Goal: Task Accomplishment & Management: Manage account settings

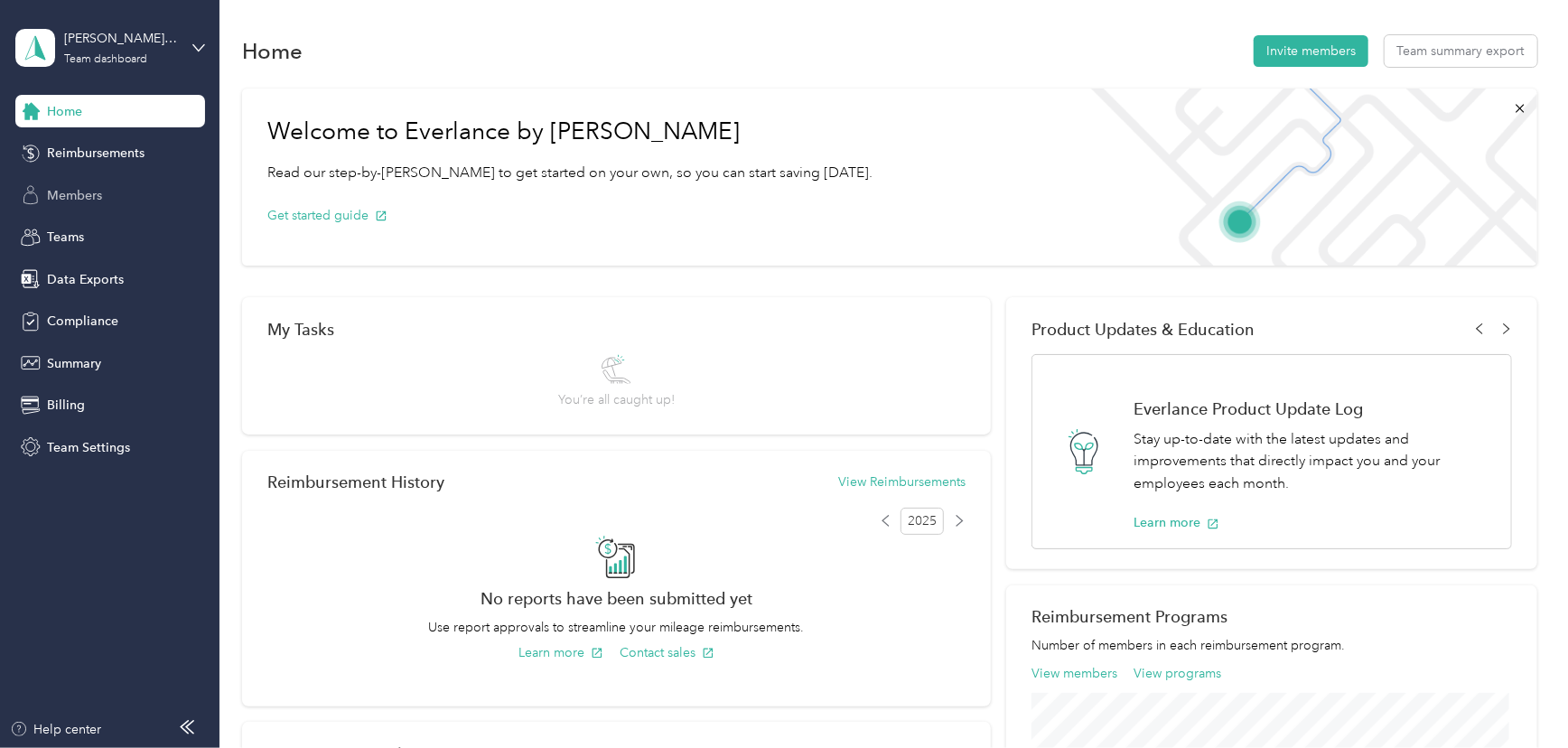
click at [83, 184] on div "Members" at bounding box center [110, 195] width 189 height 32
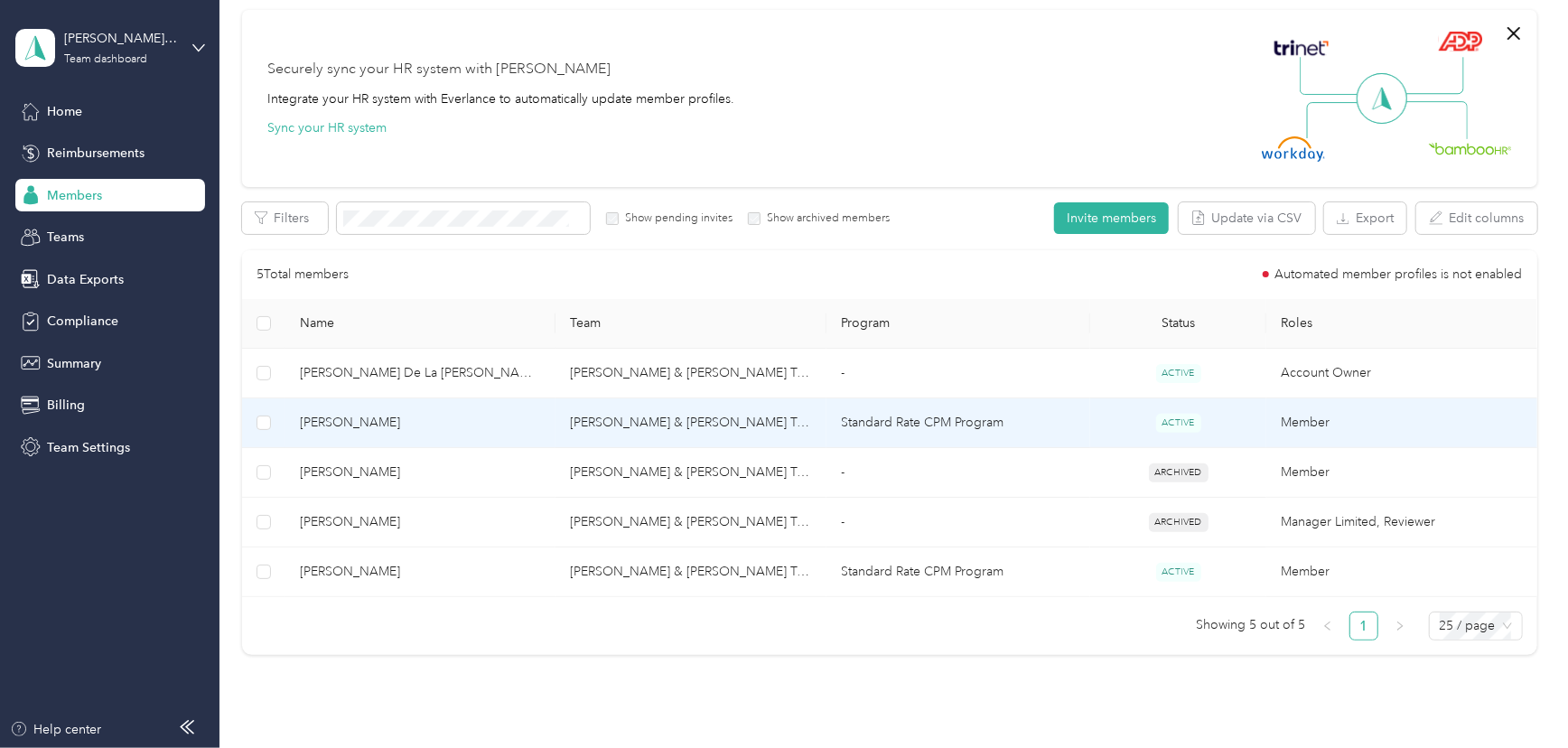
scroll to position [164, 0]
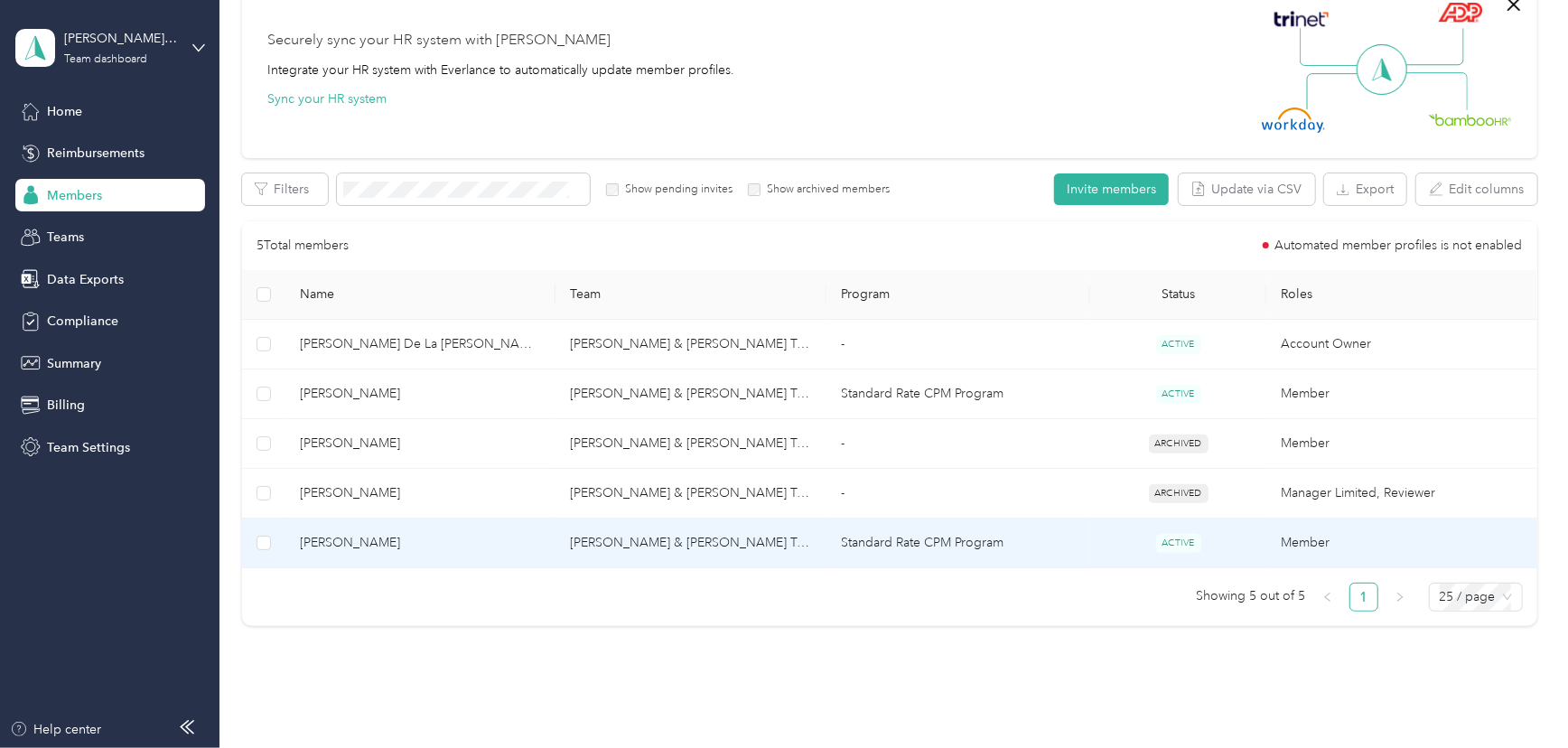
click at [389, 539] on span "[PERSON_NAME]" at bounding box center [421, 543] width 242 height 20
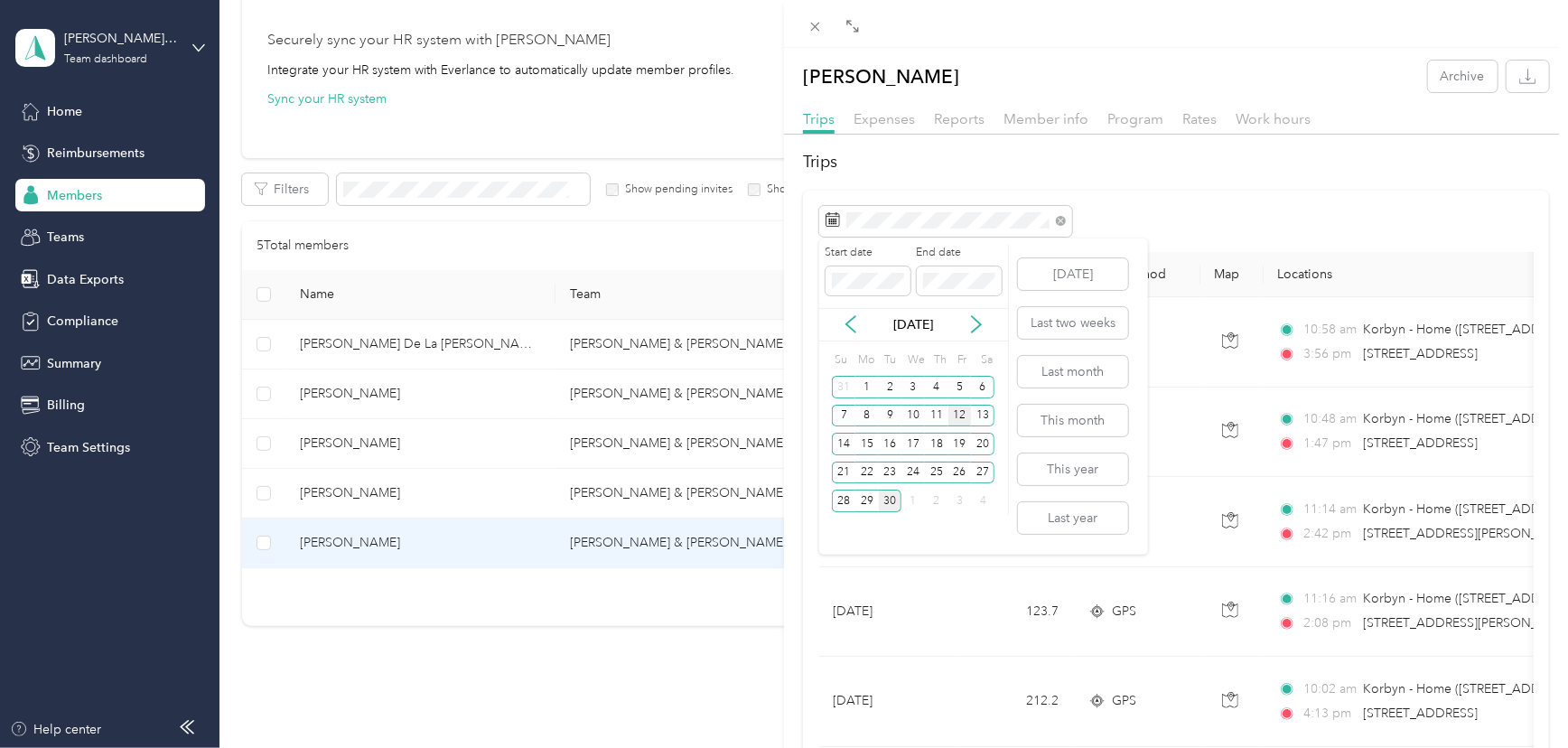
click at [958, 415] on div "12" at bounding box center [960, 417] width 24 height 23
click at [868, 505] on div "29" at bounding box center [867, 501] width 24 height 23
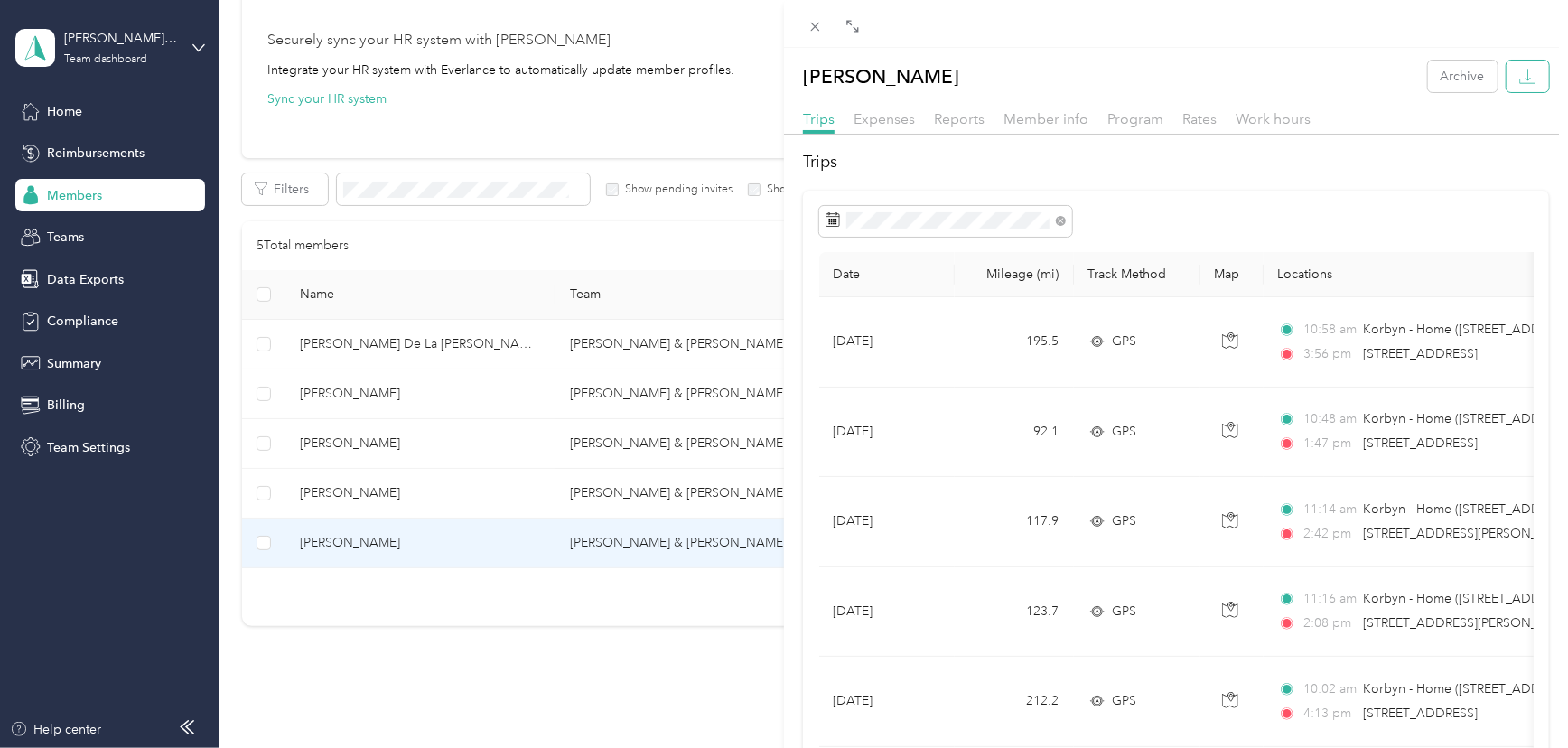
click at [1520, 83] on icon "button" at bounding box center [1528, 77] width 17 height 17
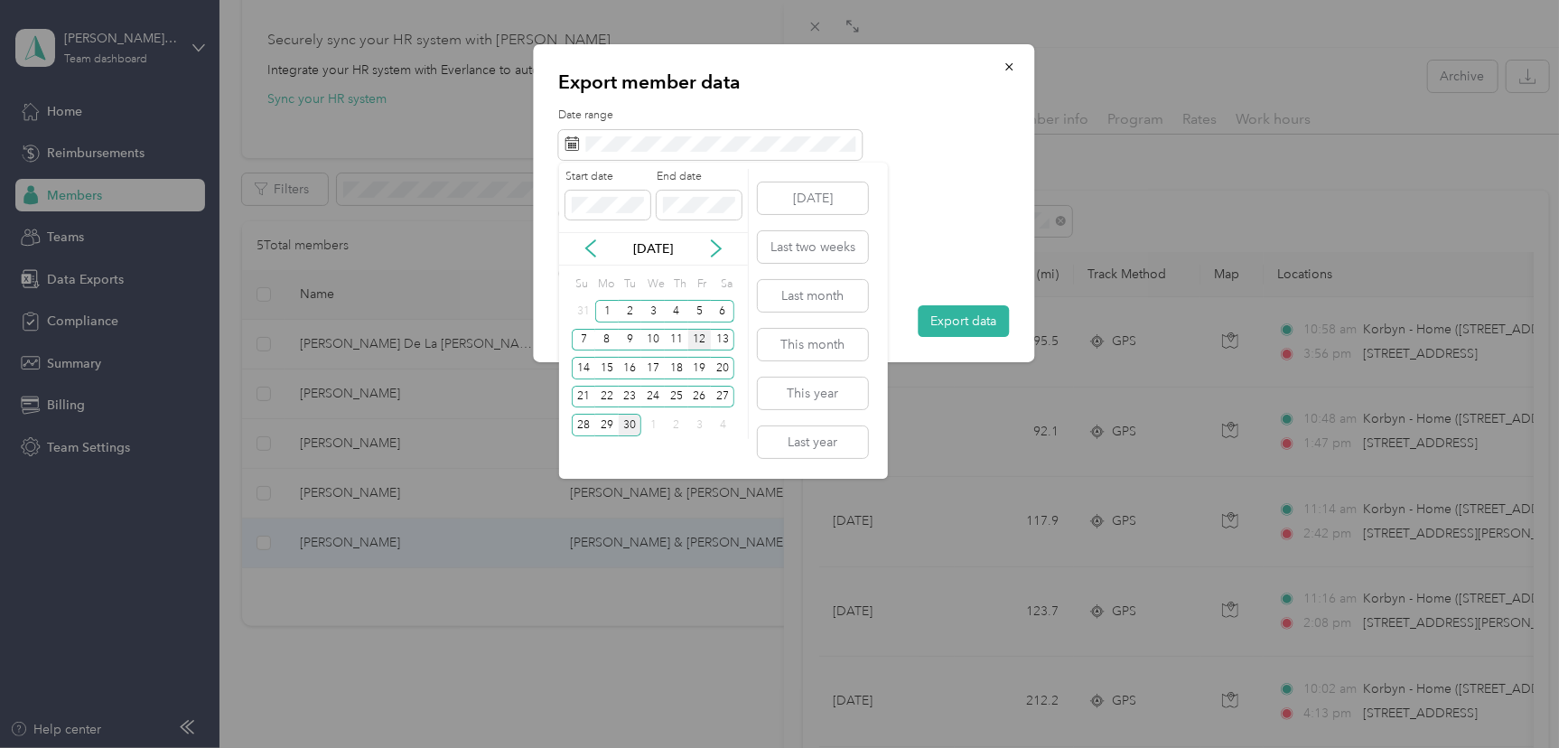
click at [700, 336] on div "12" at bounding box center [699, 341] width 24 height 23
click at [605, 426] on div "29" at bounding box center [607, 425] width 24 height 23
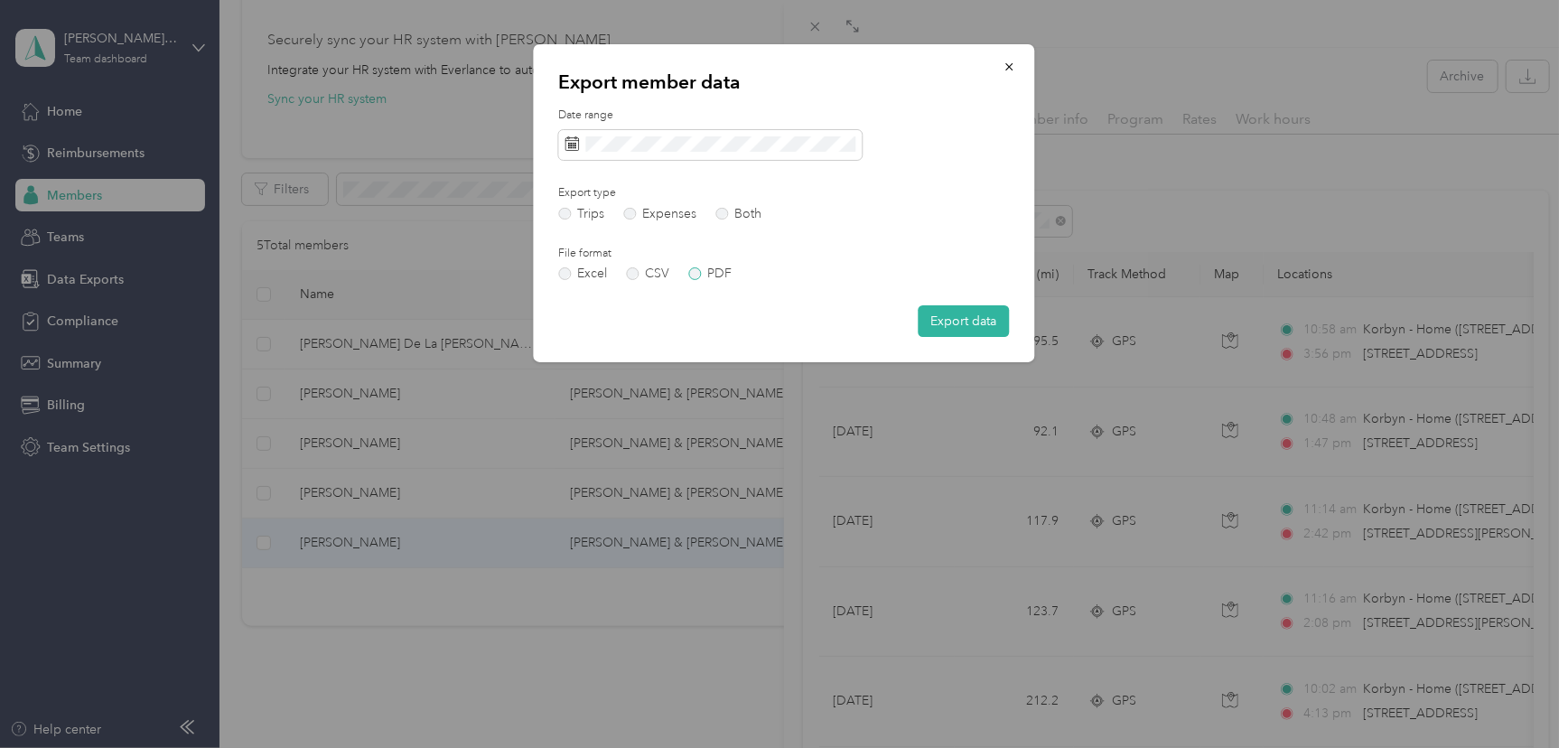
click at [711, 272] on label "PDF" at bounding box center [710, 274] width 44 height 12
click at [964, 336] on button "Export data" at bounding box center [964, 321] width 91 height 31
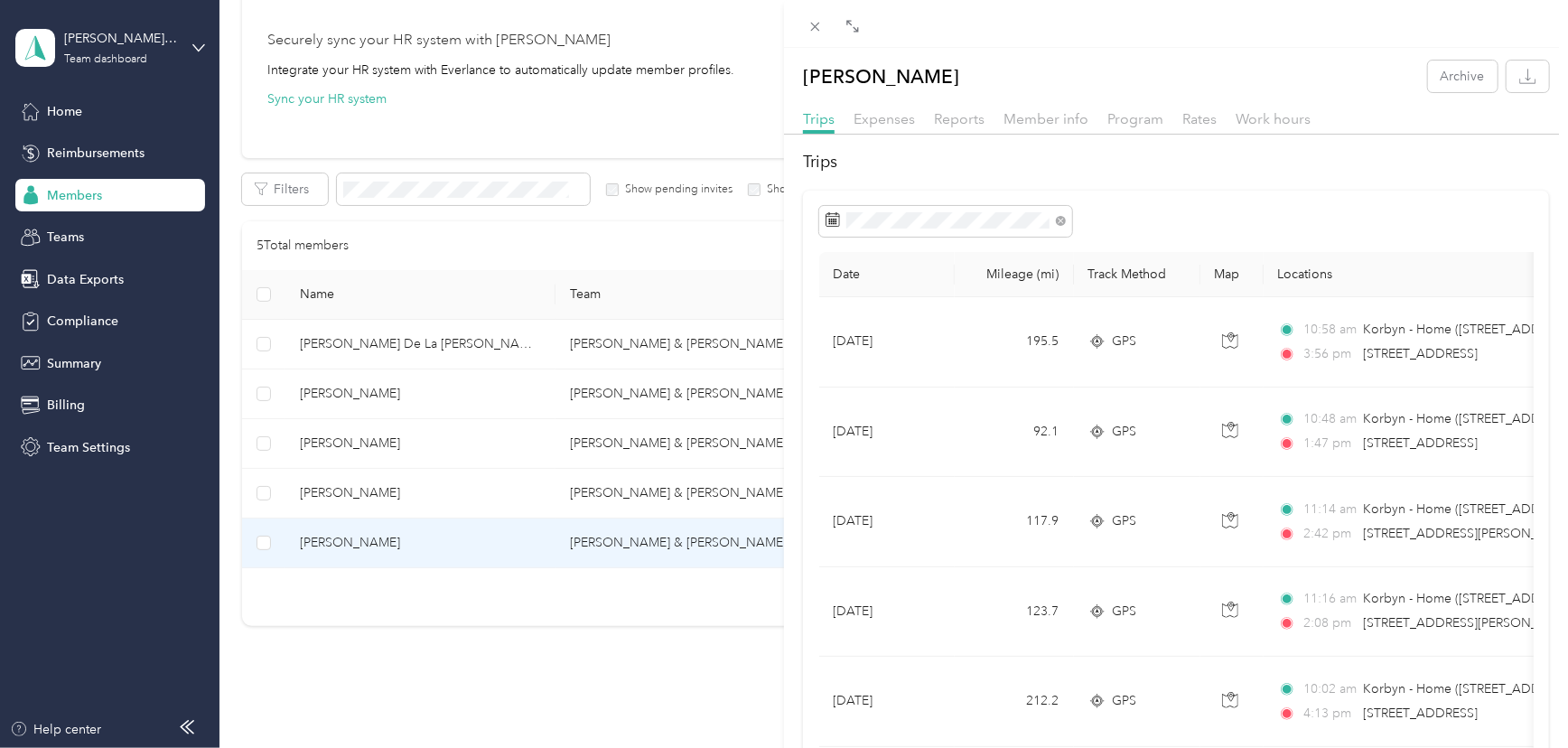
click at [361, 387] on div "[PERSON_NAME] Archive Trips Expenses Reports Member info Program Rates Work hou…" at bounding box center [784, 374] width 1568 height 748
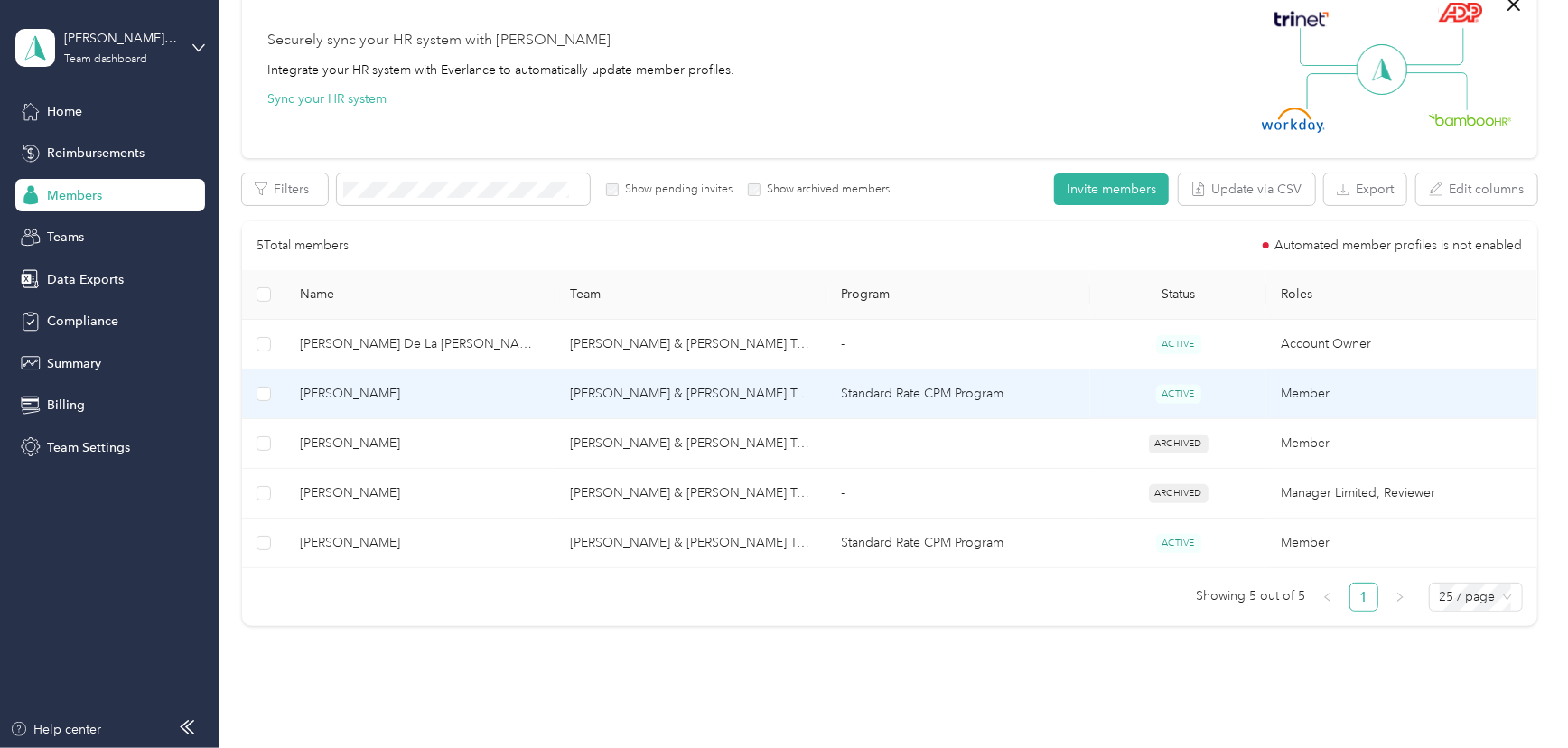
click at [356, 391] on span "[PERSON_NAME]" at bounding box center [421, 394] width 242 height 20
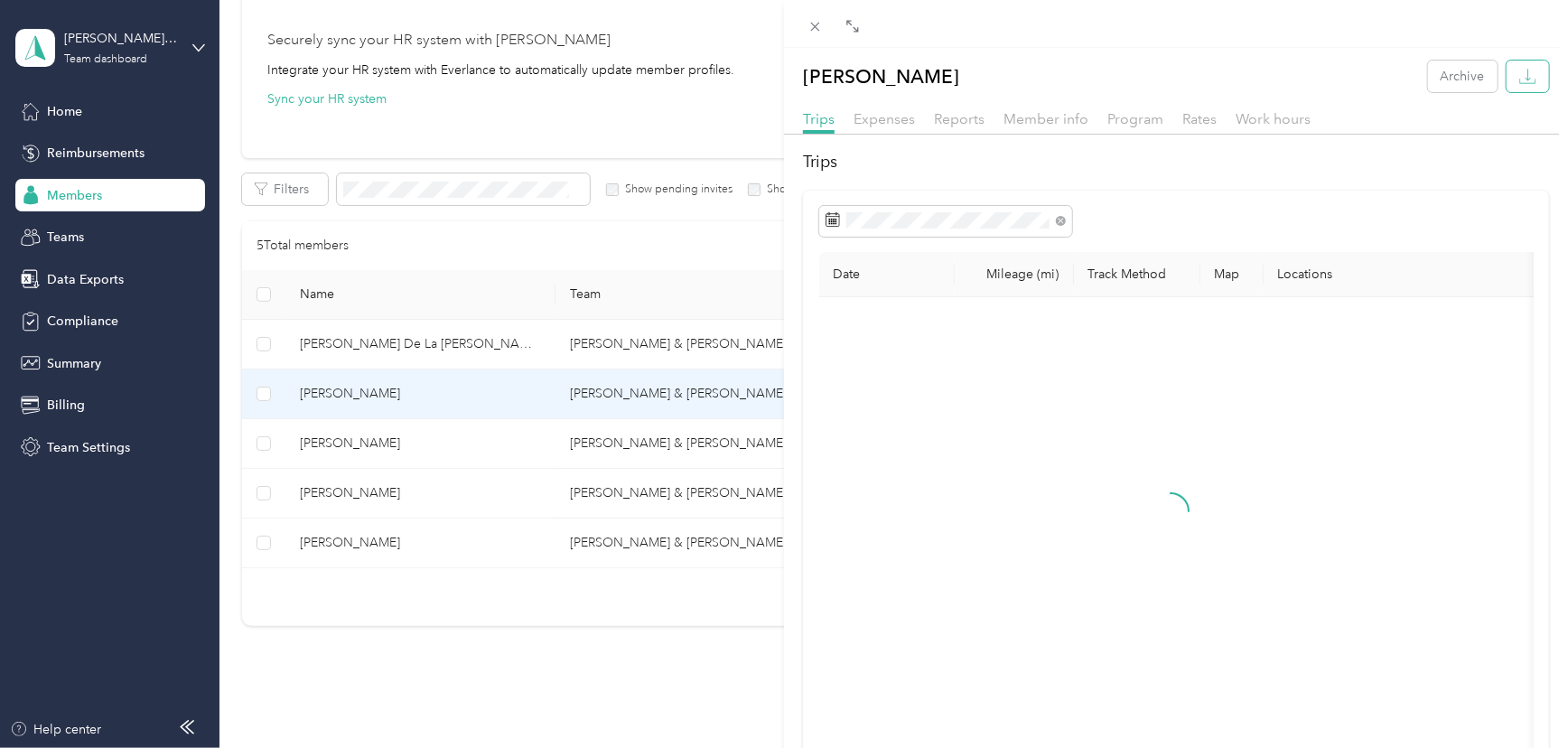
click at [1520, 77] on icon "button" at bounding box center [1528, 77] width 17 height 17
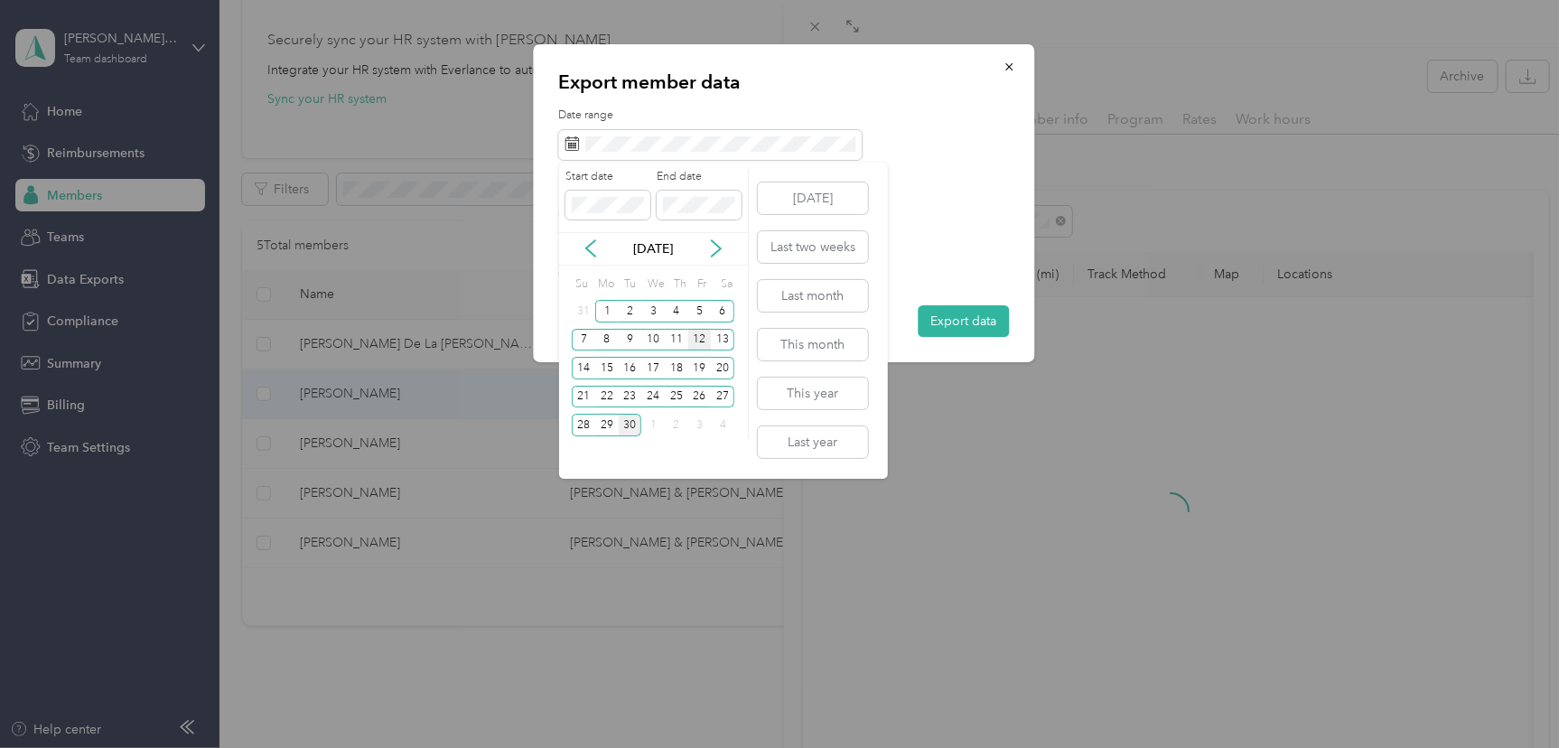
click at [701, 330] on div "12" at bounding box center [699, 341] width 24 height 23
click at [604, 429] on div "29" at bounding box center [607, 425] width 24 height 23
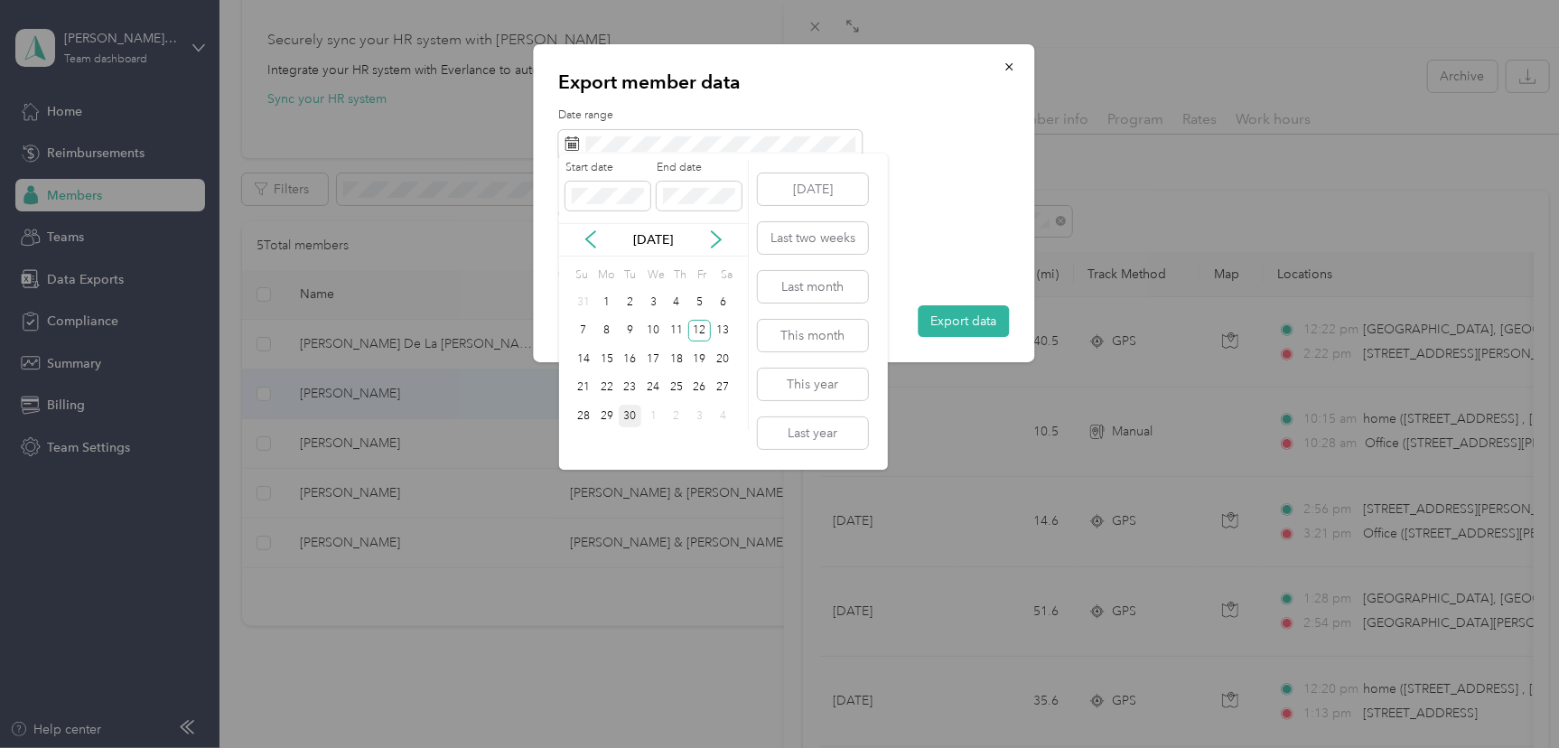
click at [700, 269] on label "PDF" at bounding box center [710, 274] width 44 height 12
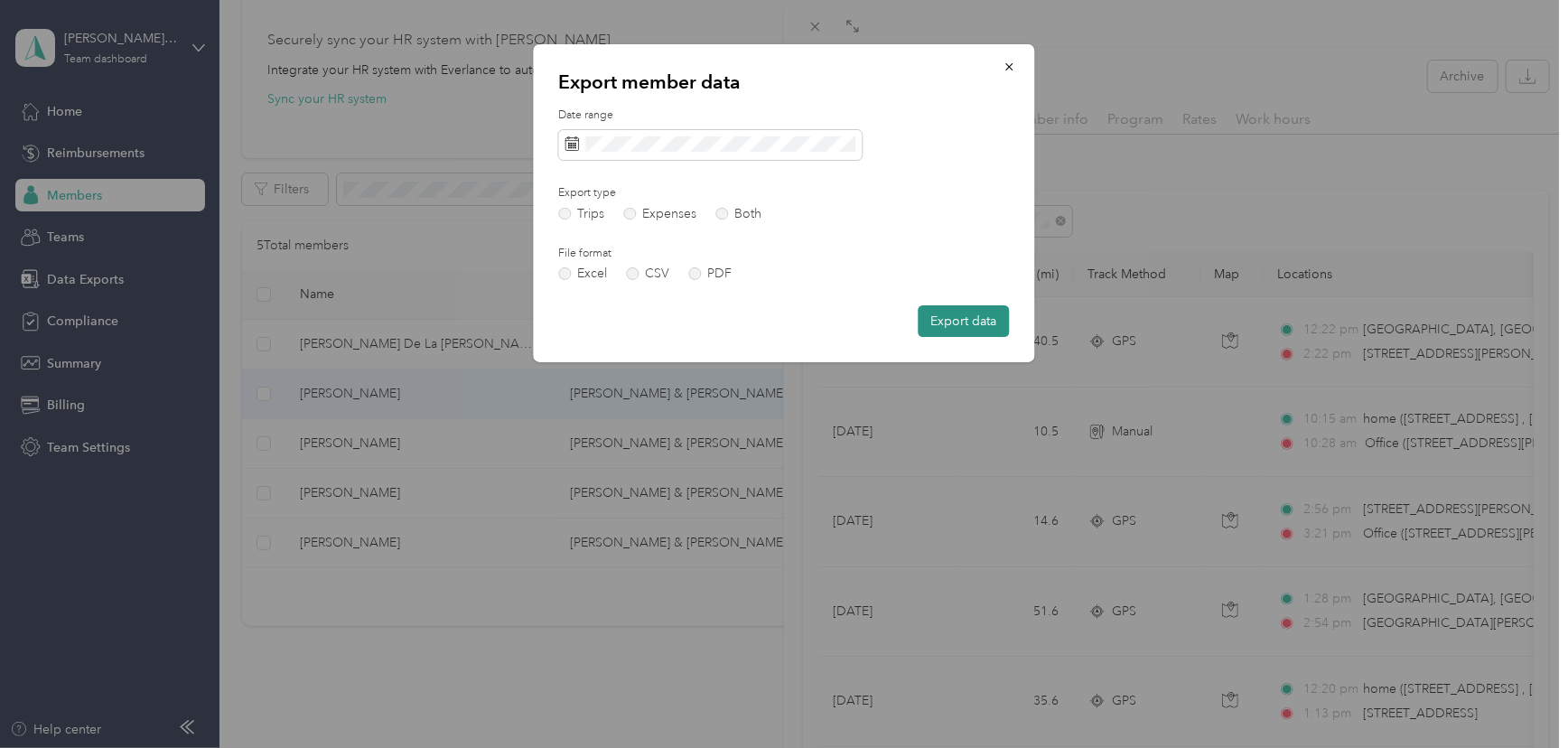
click at [986, 311] on button "Export data" at bounding box center [964, 321] width 91 height 31
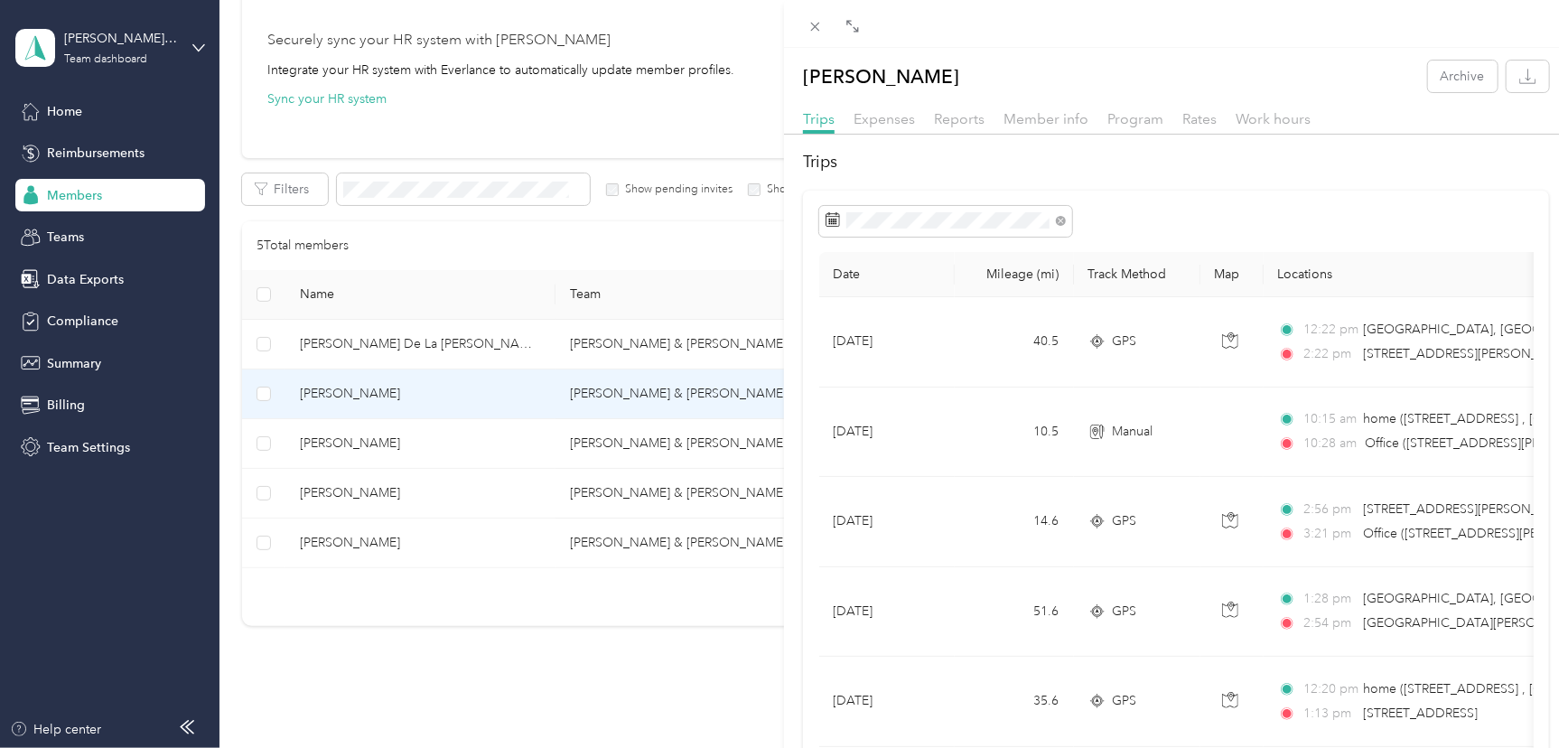
click at [189, 38] on div "[PERSON_NAME] Archive Trips Expenses Reports Member info Program Rates Work hou…" at bounding box center [784, 374] width 1568 height 748
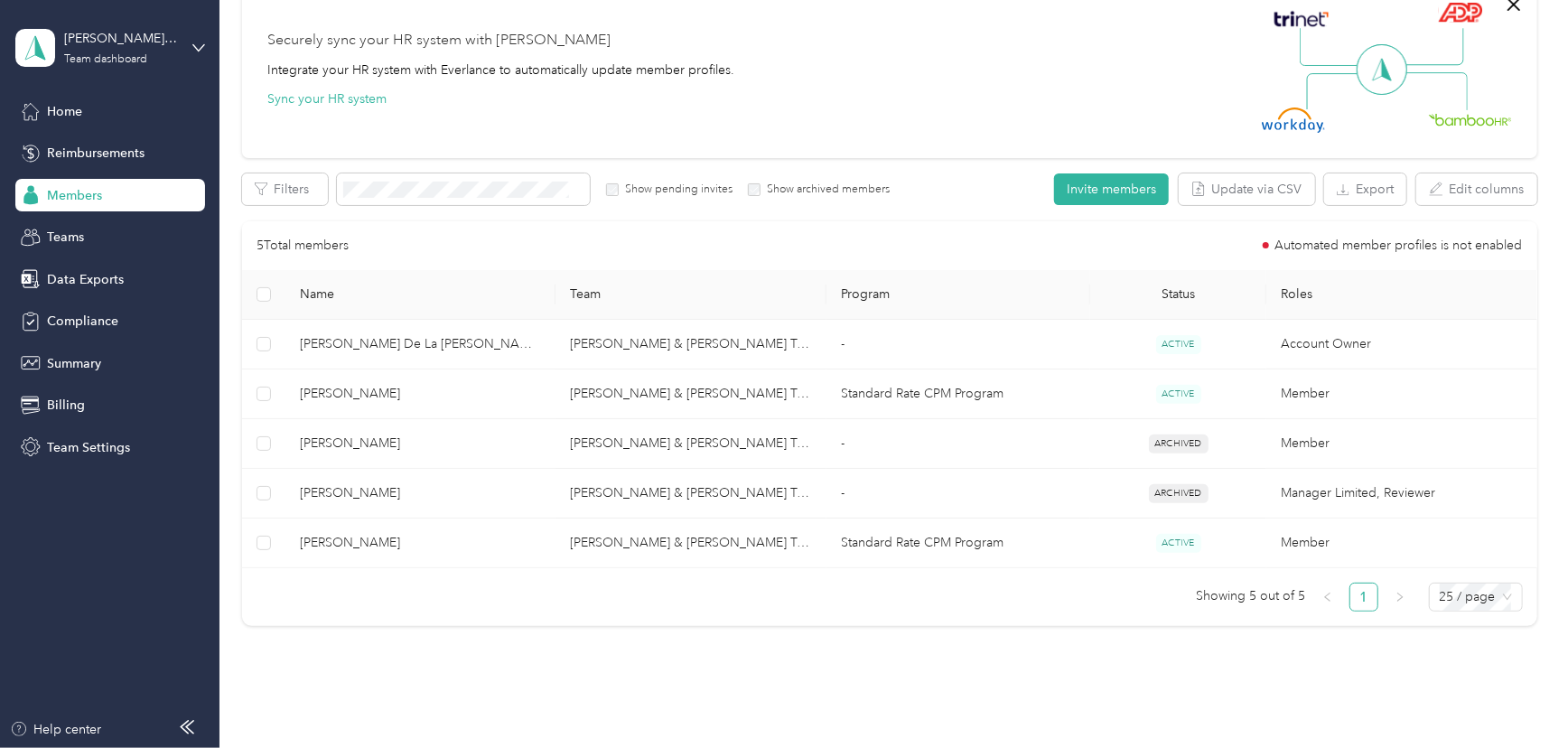
click at [194, 46] on div at bounding box center [784, 374] width 1568 height 748
click at [194, 47] on icon at bounding box center [198, 47] width 12 height 12
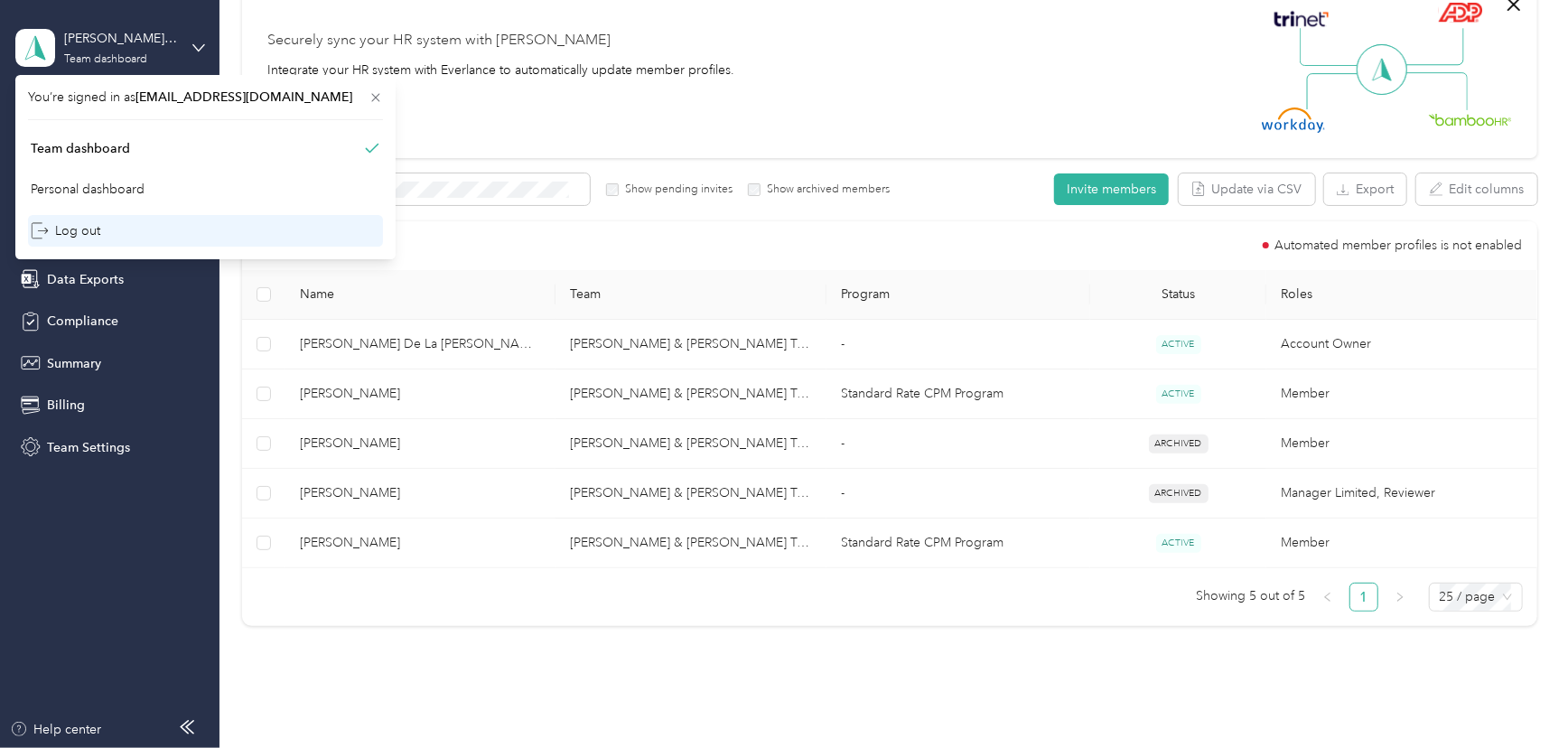
click at [75, 235] on div "Log out" at bounding box center [65, 231] width 70 height 19
